Goal: Download file/media

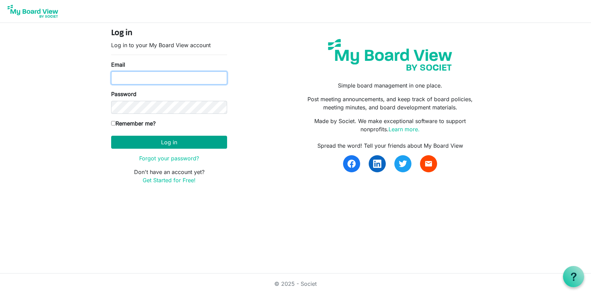
type input "[PERSON_NAME][EMAIL_ADDRESS][DOMAIN_NAME]"
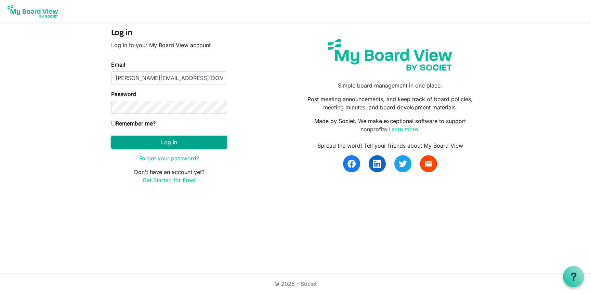
click at [160, 146] on button "Log in" at bounding box center [169, 142] width 116 height 13
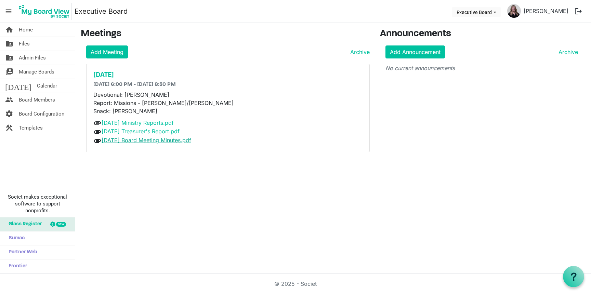
click at [159, 142] on link "[DATE] Board Meeting Minutes.pdf" at bounding box center [147, 140] width 90 height 7
